Goal: Task Accomplishment & Management: Use online tool/utility

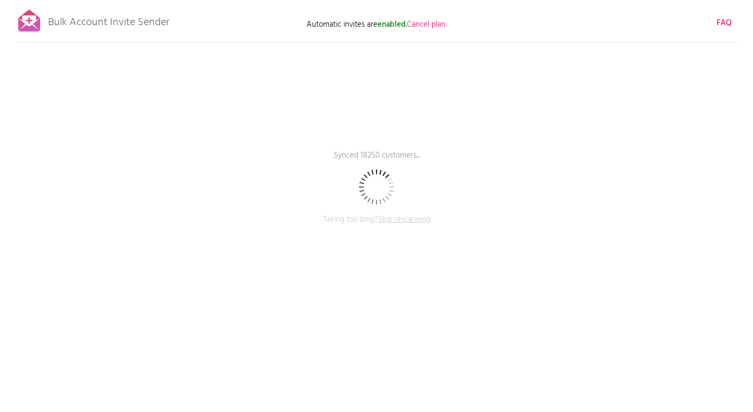
click at [397, 222] on span "Skip rescanning" at bounding box center [404, 219] width 52 height 13
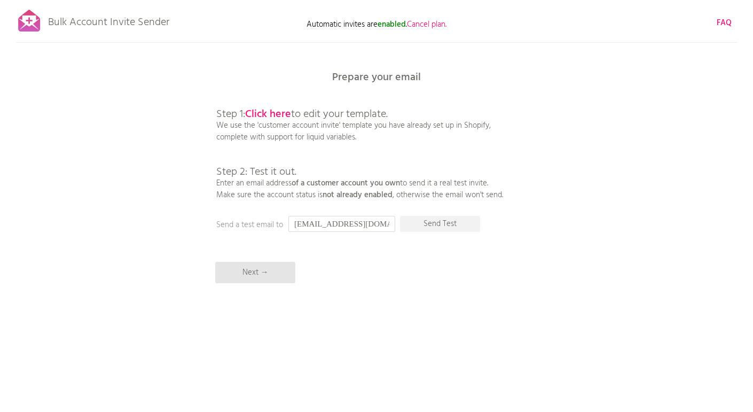
click at [375, 226] on input "[EMAIL_ADDRESS][DOMAIN_NAME]" at bounding box center [341, 224] width 107 height 16
type input "[EMAIL_ADDRESS][DOMAIN_NAME]"
click at [436, 234] on div "Bulk Account Invite Sender Automatic invites are enabled . Cancel plan. FAQ Ski…" at bounding box center [376, 187] width 753 height 374
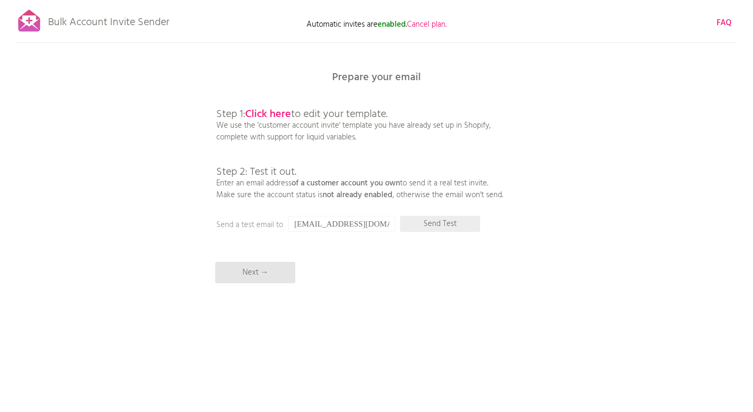
click at [441, 223] on p "Send Test" at bounding box center [440, 224] width 80 height 16
click at [268, 113] on b "Click here" at bounding box center [268, 114] width 46 height 17
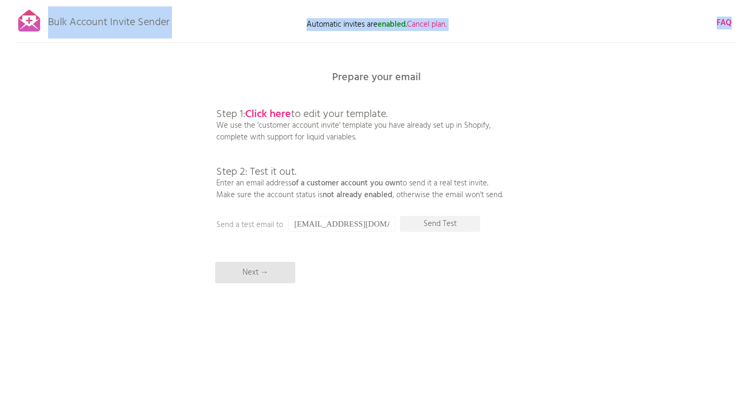
drag, startPoint x: 51, startPoint y: 21, endPoint x: 172, endPoint y: 21, distance: 121.7
click at [172, 21] on div "Bulk Account Invite Sender Automatic invites are enabled . Cancel plan. FAQ Ski…" at bounding box center [376, 187] width 753 height 374
click at [722, 23] on b "FAQ" at bounding box center [723, 23] width 15 height 13
